Goal: Find specific page/section: Find specific page/section

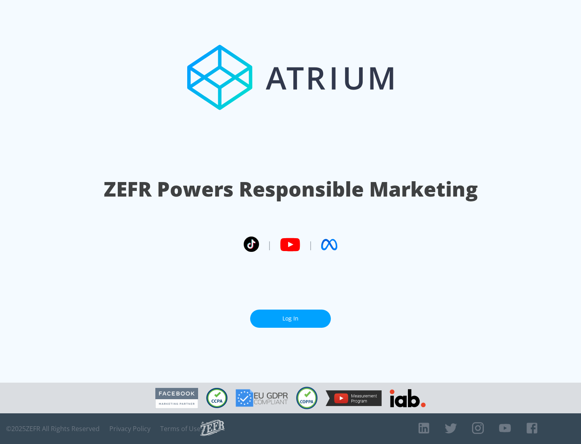
click at [291, 315] on link "Log In" at bounding box center [290, 318] width 81 height 18
